Goal: Task Accomplishment & Management: Complete application form

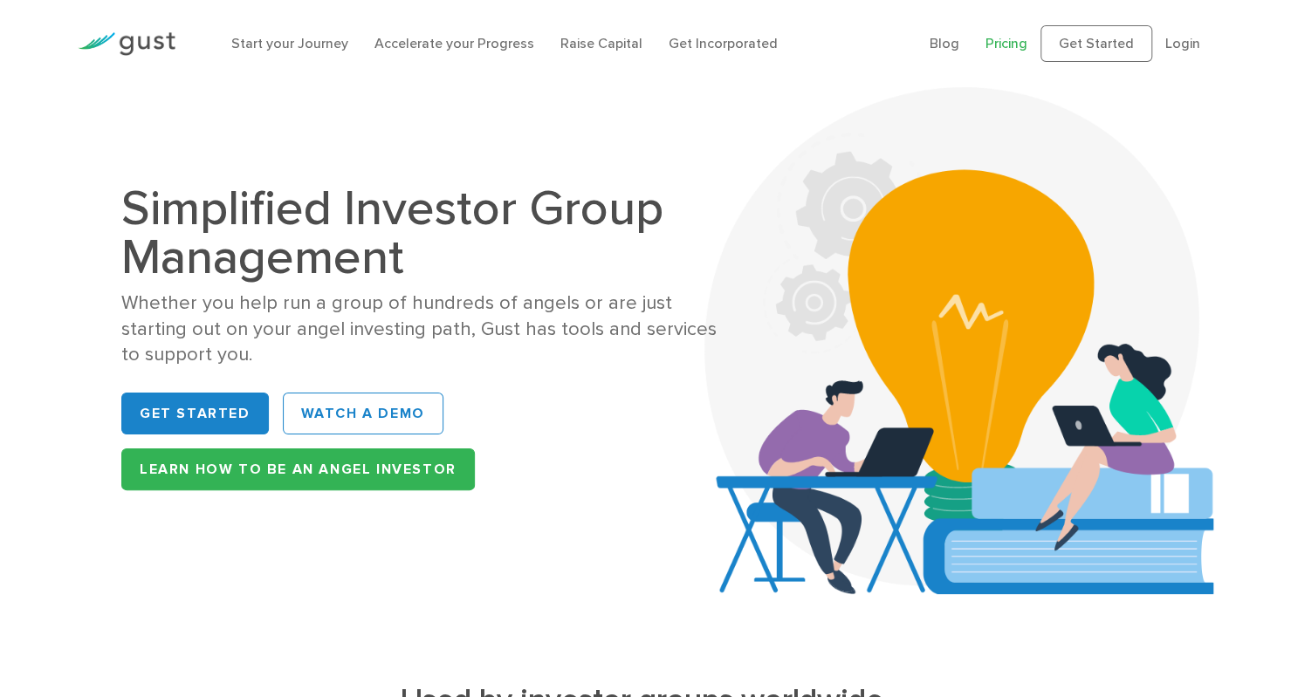
click at [1010, 39] on link "Pricing" at bounding box center [1006, 43] width 42 height 17
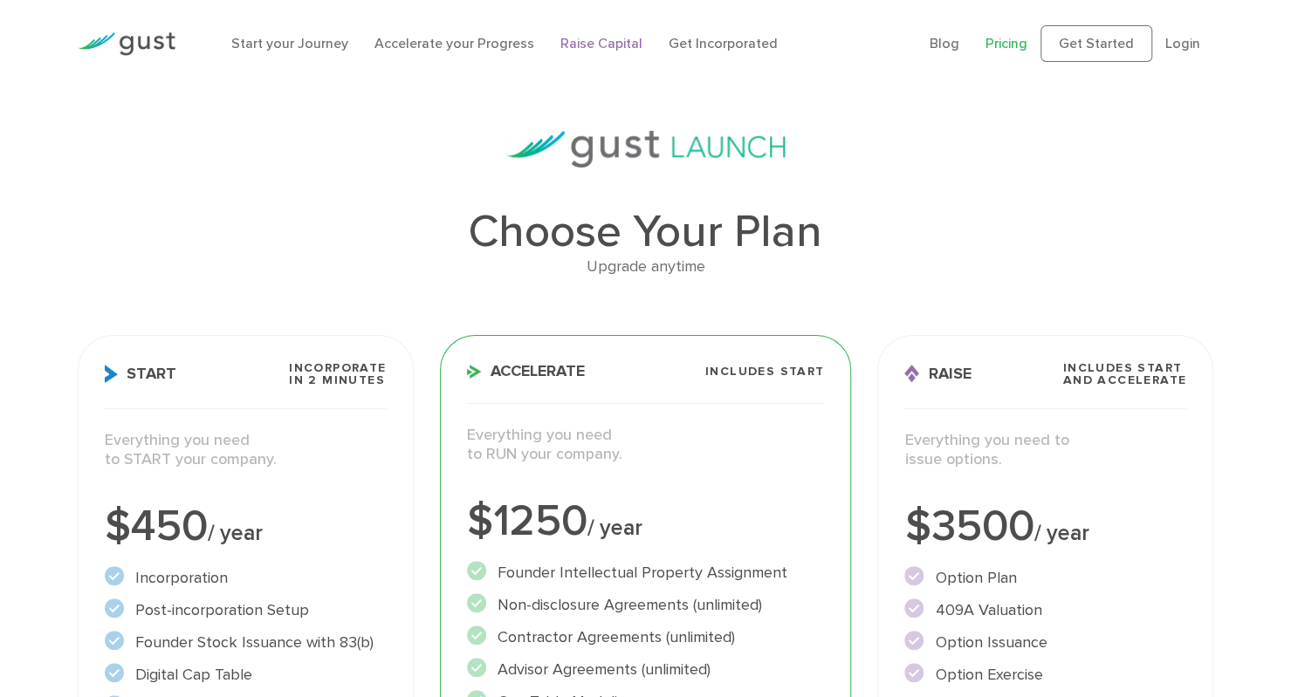
click at [602, 38] on link "Raise Capital" at bounding box center [601, 43] width 82 height 17
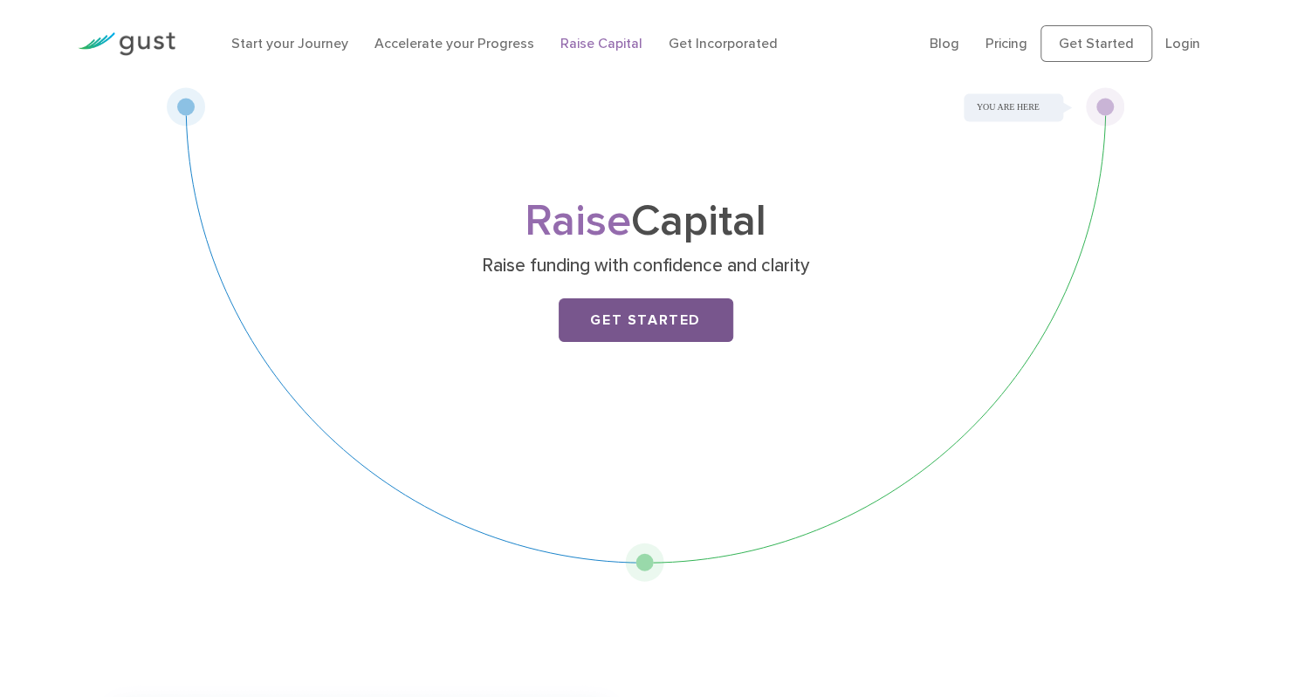
click at [616, 323] on link "Get Started" at bounding box center [646, 321] width 175 height 44
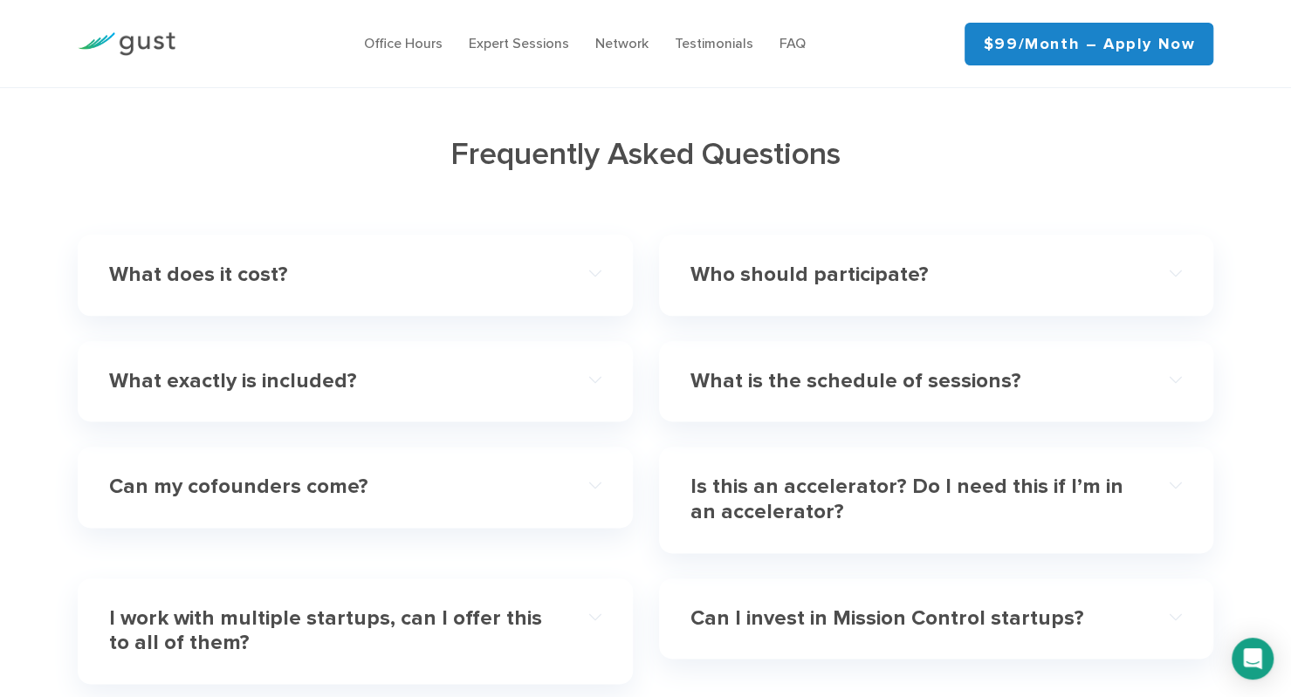
scroll to position [4975, 0]
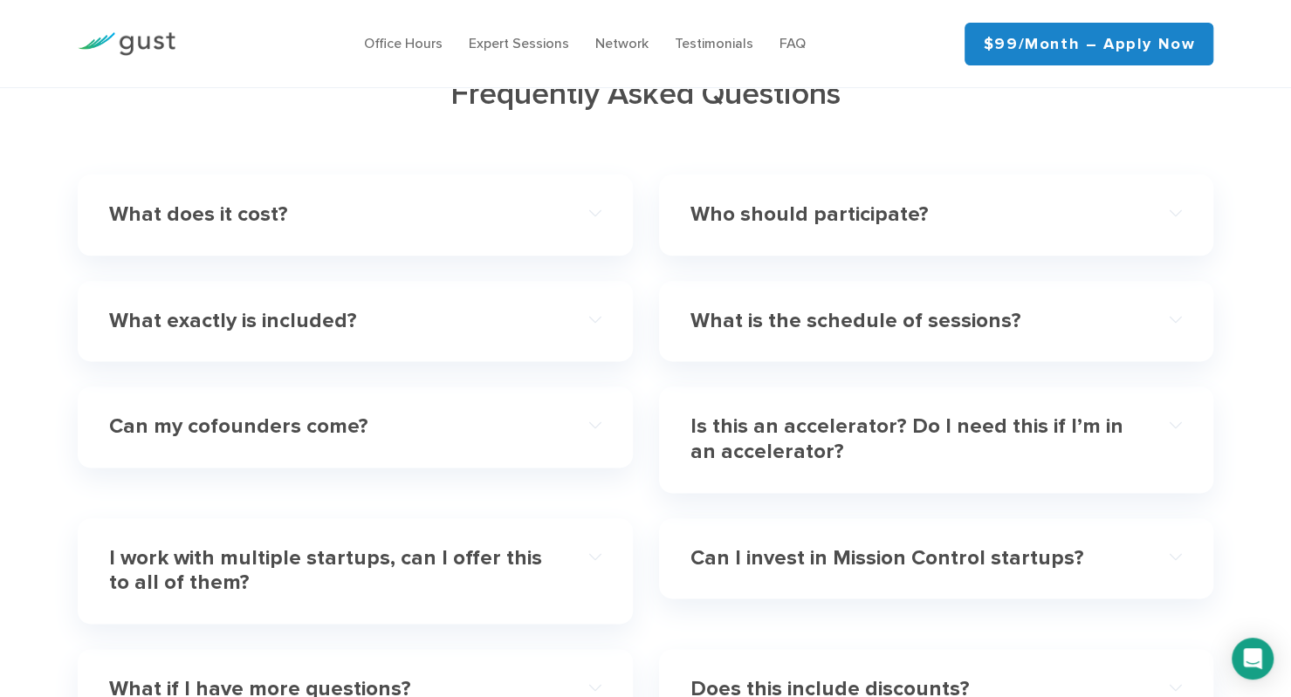
click at [801, 189] on div "Who should participate?" at bounding box center [936, 215] width 492 height 53
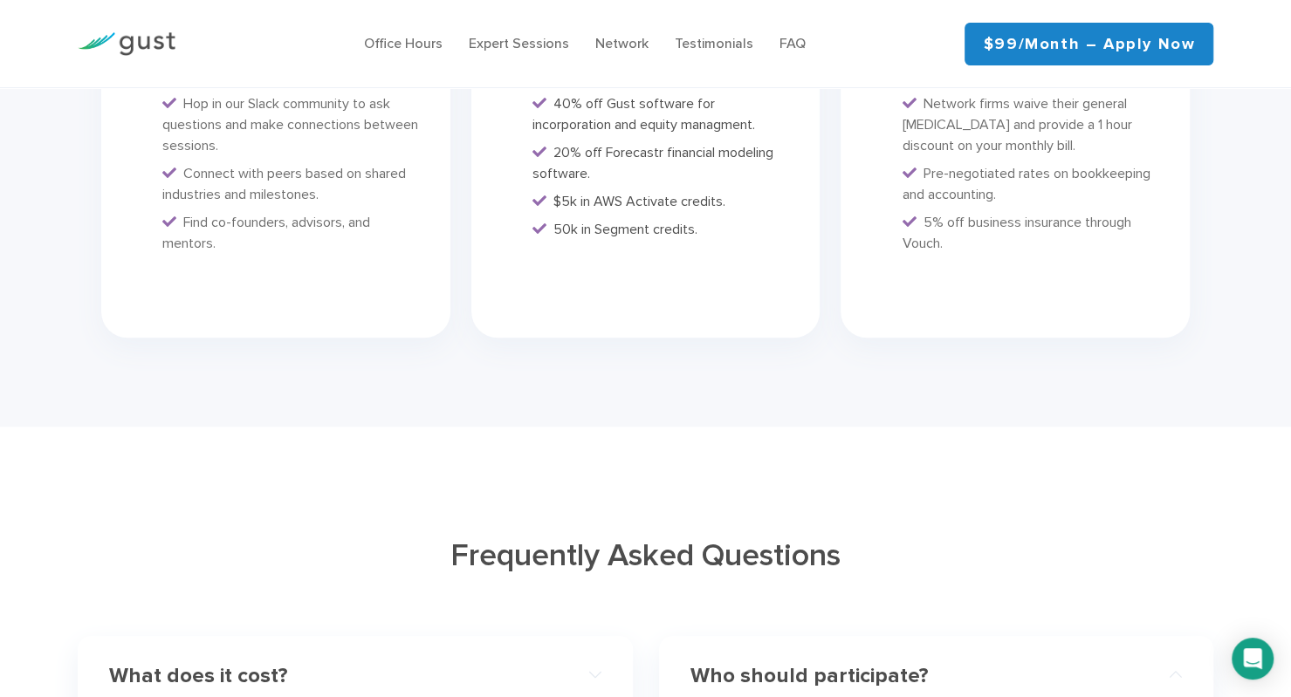
scroll to position [4451, 0]
